Goal: Find specific page/section: Find specific page/section

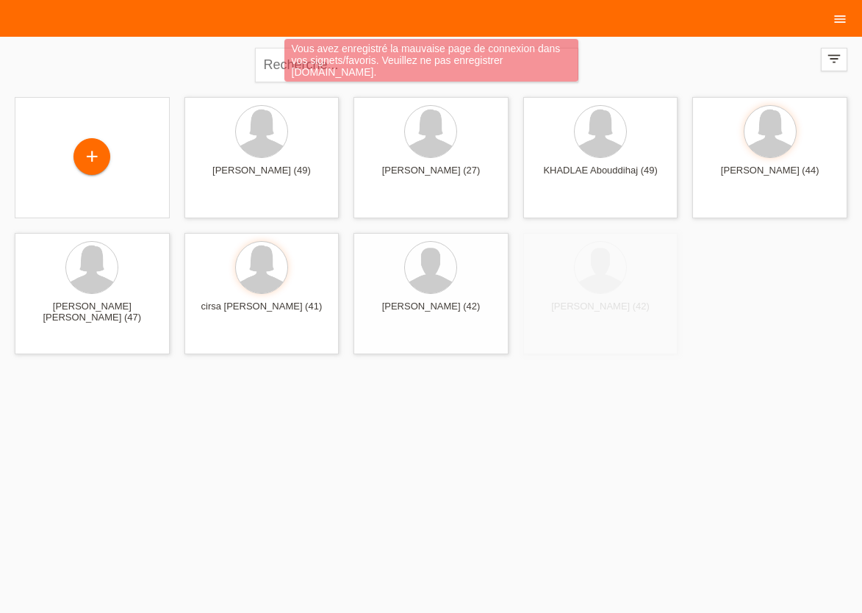
click at [839, 14] on icon "menu" at bounding box center [840, 19] width 15 height 15
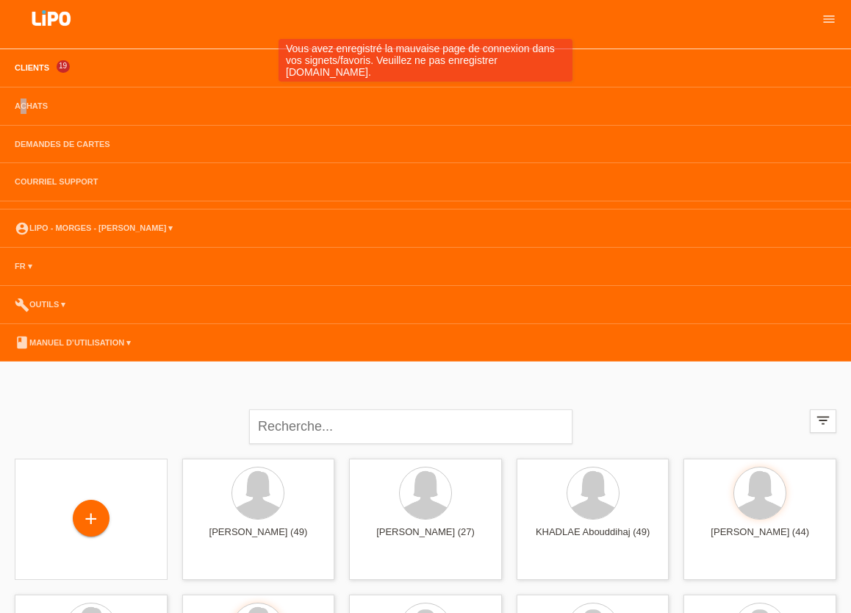
click at [24, 101] on li "Achats" at bounding box center [425, 106] width 851 height 38
click at [28, 107] on link "Achats" at bounding box center [31, 105] width 48 height 9
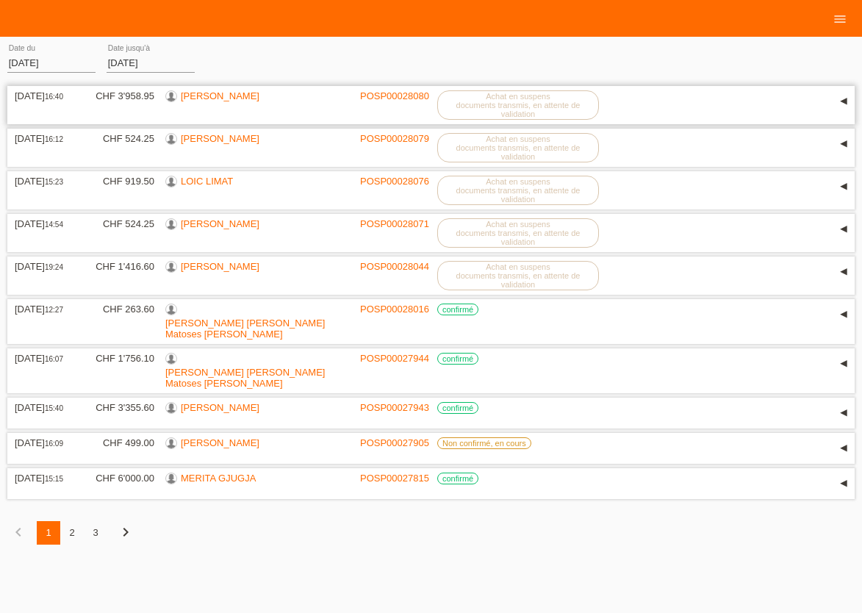
click at [204, 96] on link "[PERSON_NAME]" at bounding box center [220, 95] width 79 height 11
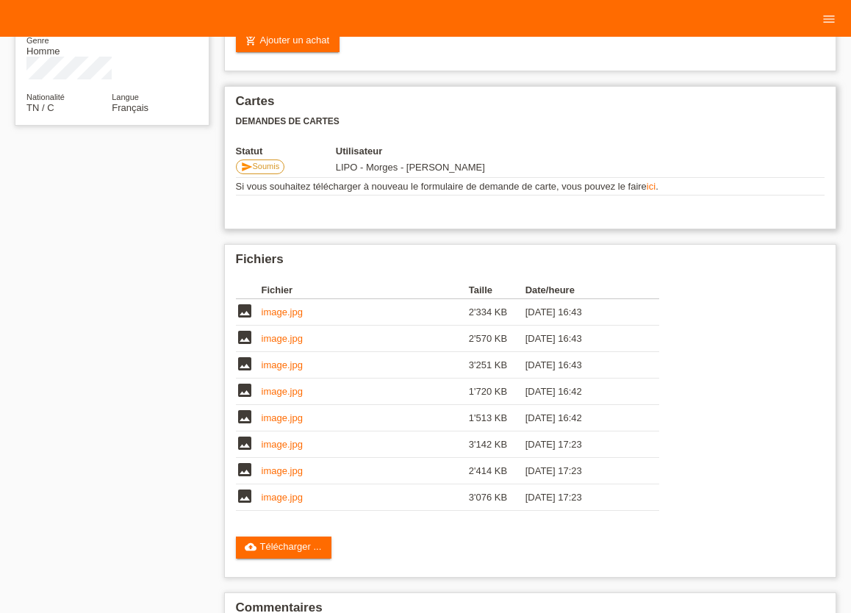
scroll to position [324, 0]
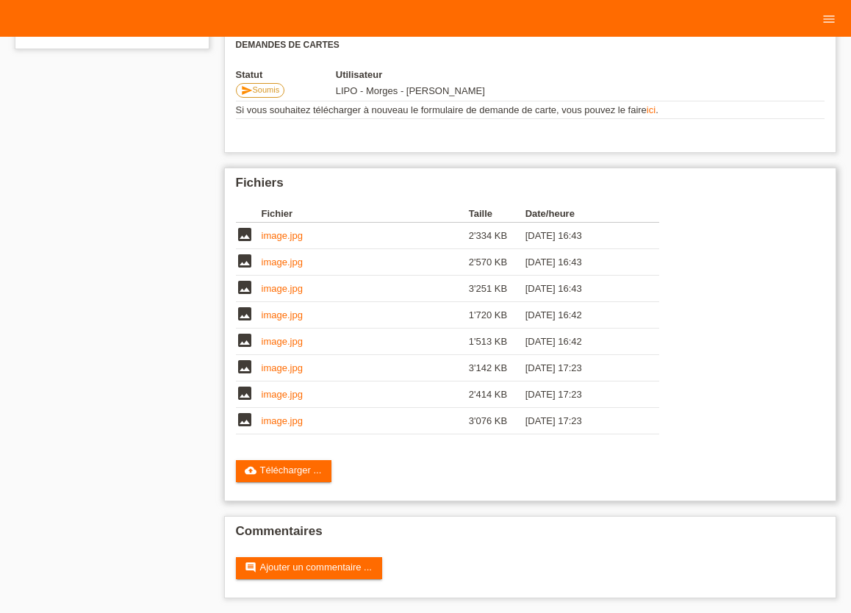
click at [290, 238] on link "image.jpg" at bounding box center [282, 235] width 41 height 11
click at [287, 265] on td "image.jpg" at bounding box center [365, 262] width 207 height 26
click at [288, 263] on link "image.jpg" at bounding box center [282, 262] width 41 height 11
click at [284, 290] on link "image.jpg" at bounding box center [282, 288] width 41 height 11
click at [272, 418] on link "image.jpg" at bounding box center [282, 420] width 41 height 11
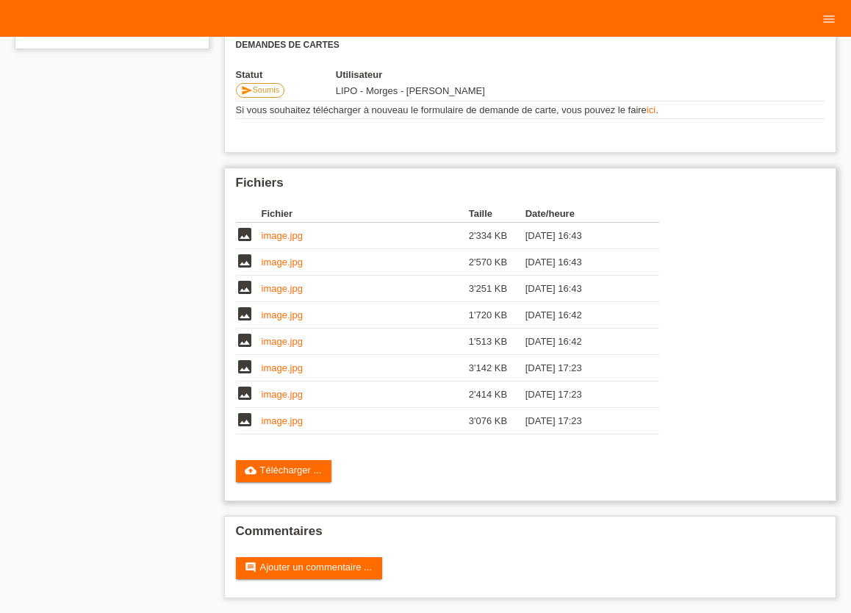
click at [304, 393] on td "image.jpg" at bounding box center [365, 395] width 207 height 26
click at [299, 393] on link "image.jpg" at bounding box center [282, 394] width 41 height 11
click at [287, 365] on link "image.jpg" at bounding box center [282, 367] width 41 height 11
click at [279, 342] on link "image.jpg" at bounding box center [282, 341] width 41 height 11
click at [285, 339] on link "image.jpg" at bounding box center [282, 341] width 41 height 11
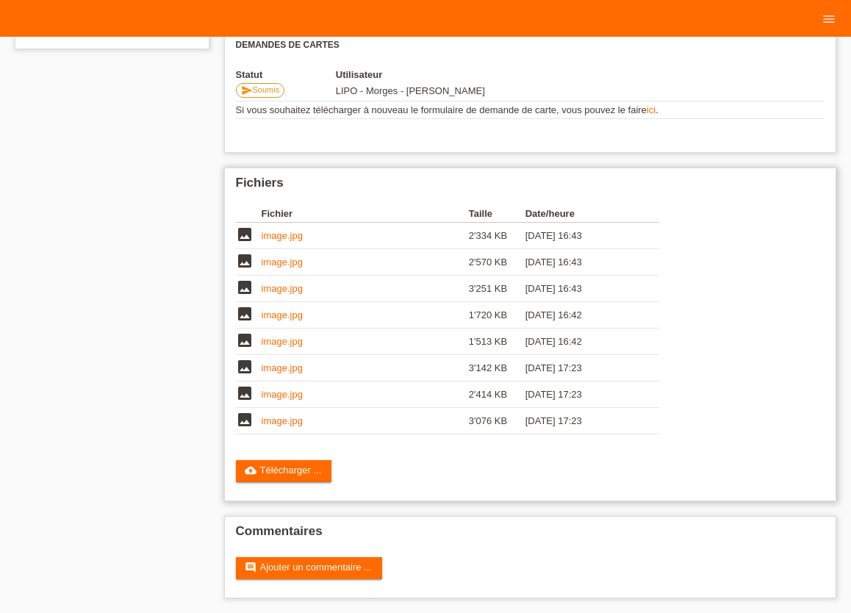
click at [278, 312] on link "image.jpg" at bounding box center [282, 315] width 41 height 11
click at [281, 286] on link "image.jpg" at bounding box center [282, 288] width 41 height 11
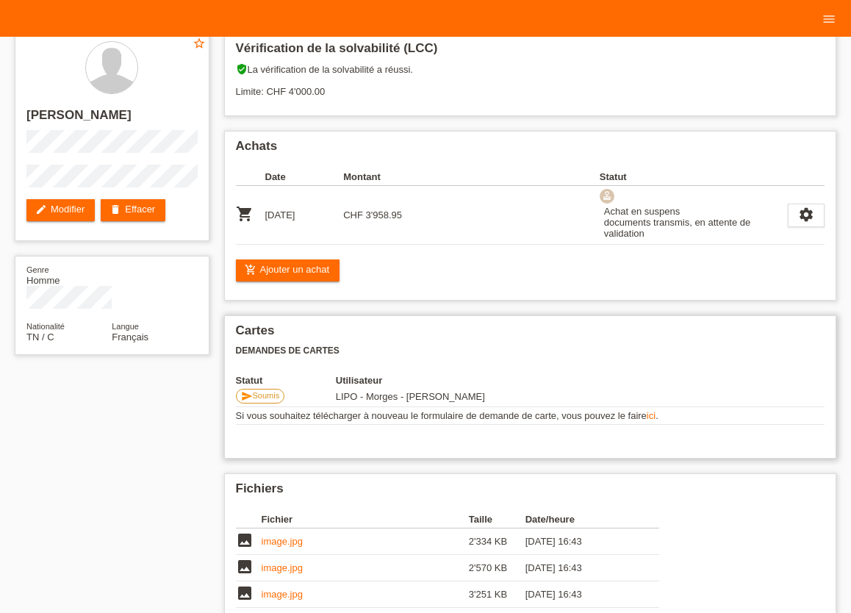
scroll to position [0, 0]
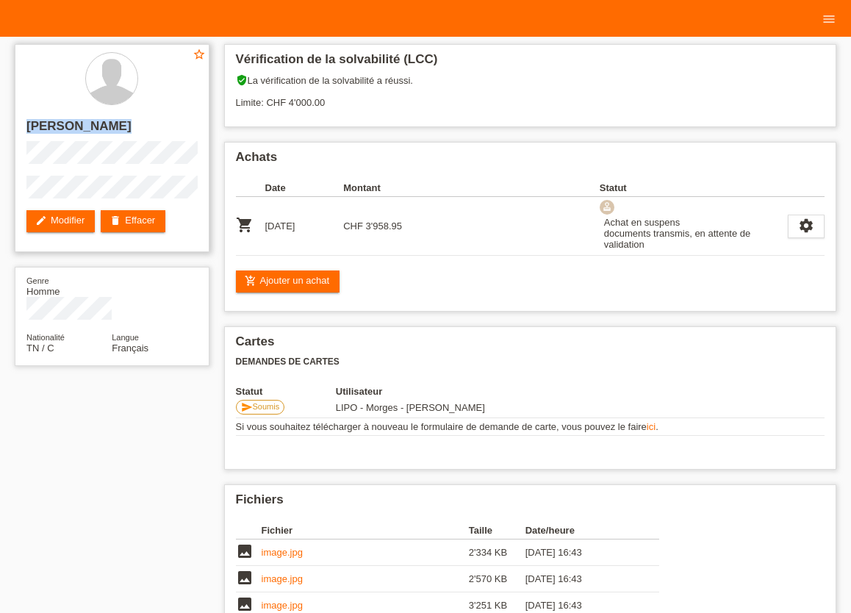
click at [141, 197] on div "star_border MARWA MATOUSSI edit Modifier delete Effacer" at bounding box center [112, 148] width 195 height 208
copy div "MARWA MATOUSSI"
